Goal: Information Seeking & Learning: Learn about a topic

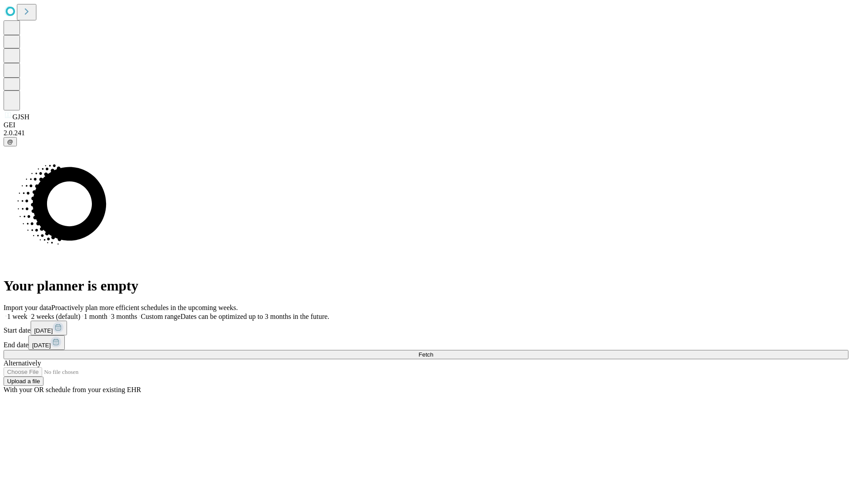
click at [433, 351] on span "Fetch" at bounding box center [425, 354] width 15 height 7
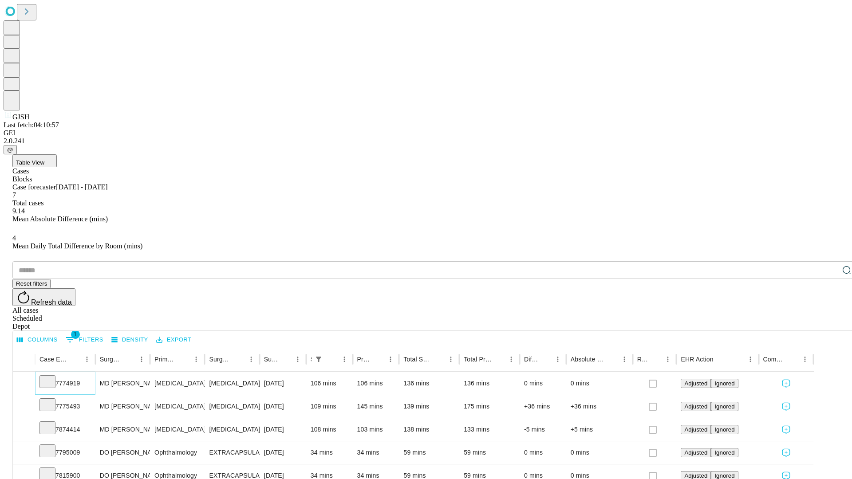
click at [52, 377] on icon at bounding box center [47, 381] width 9 height 9
